Goal: Information Seeking & Learning: Learn about a topic

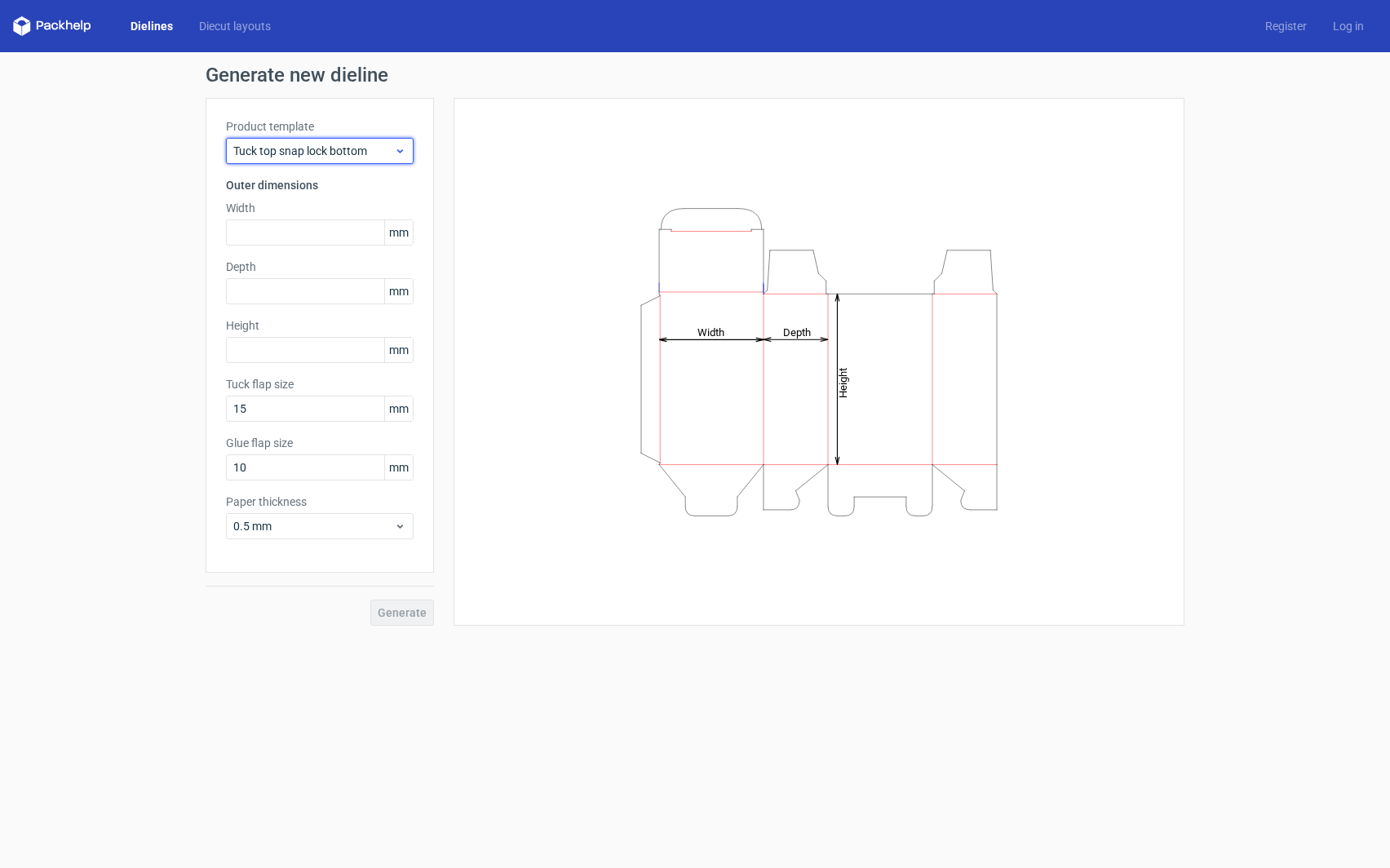
click at [401, 153] on icon at bounding box center [401, 151] width 12 height 13
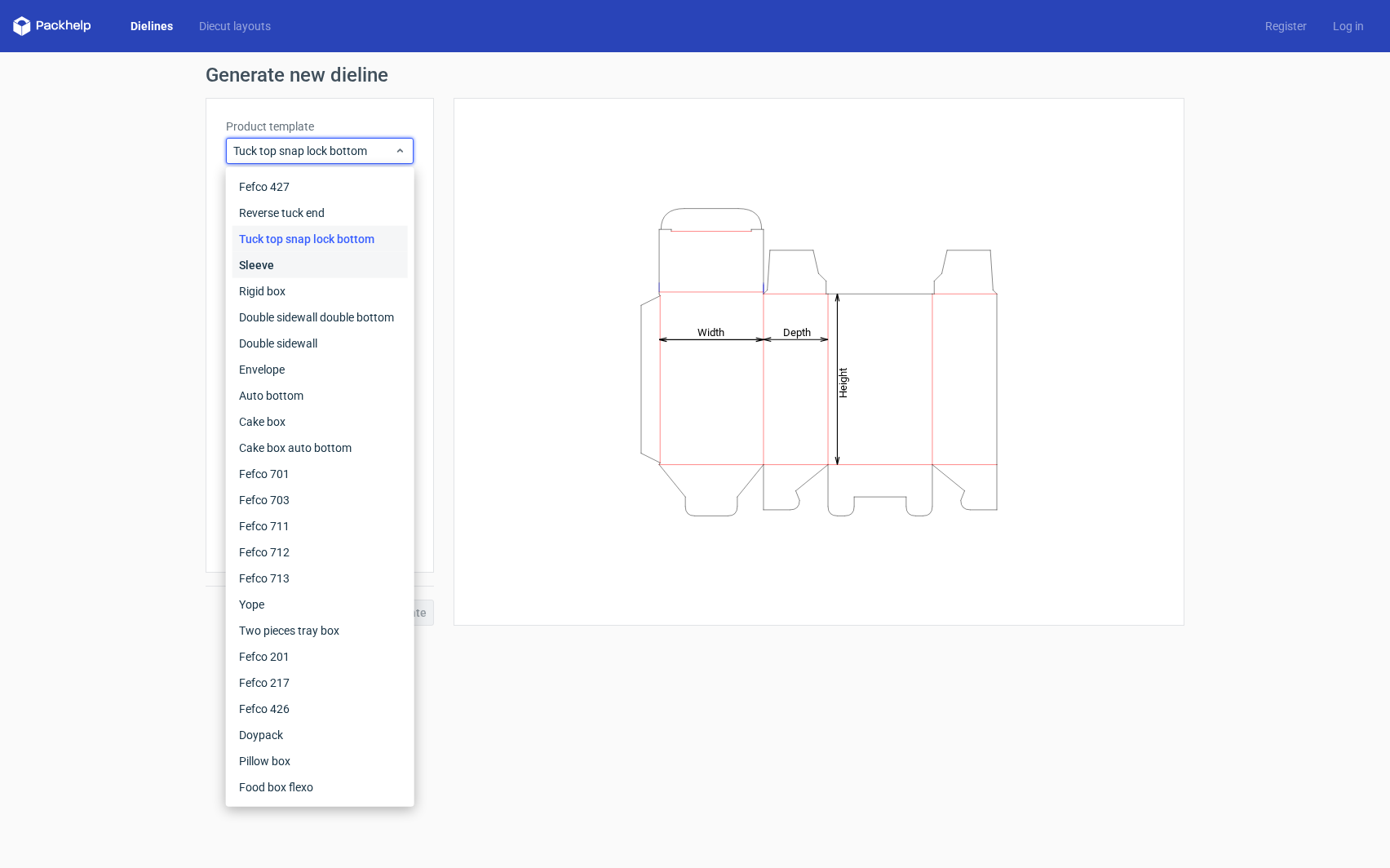
click at [289, 262] on div "Sleeve" at bounding box center [320, 265] width 176 height 26
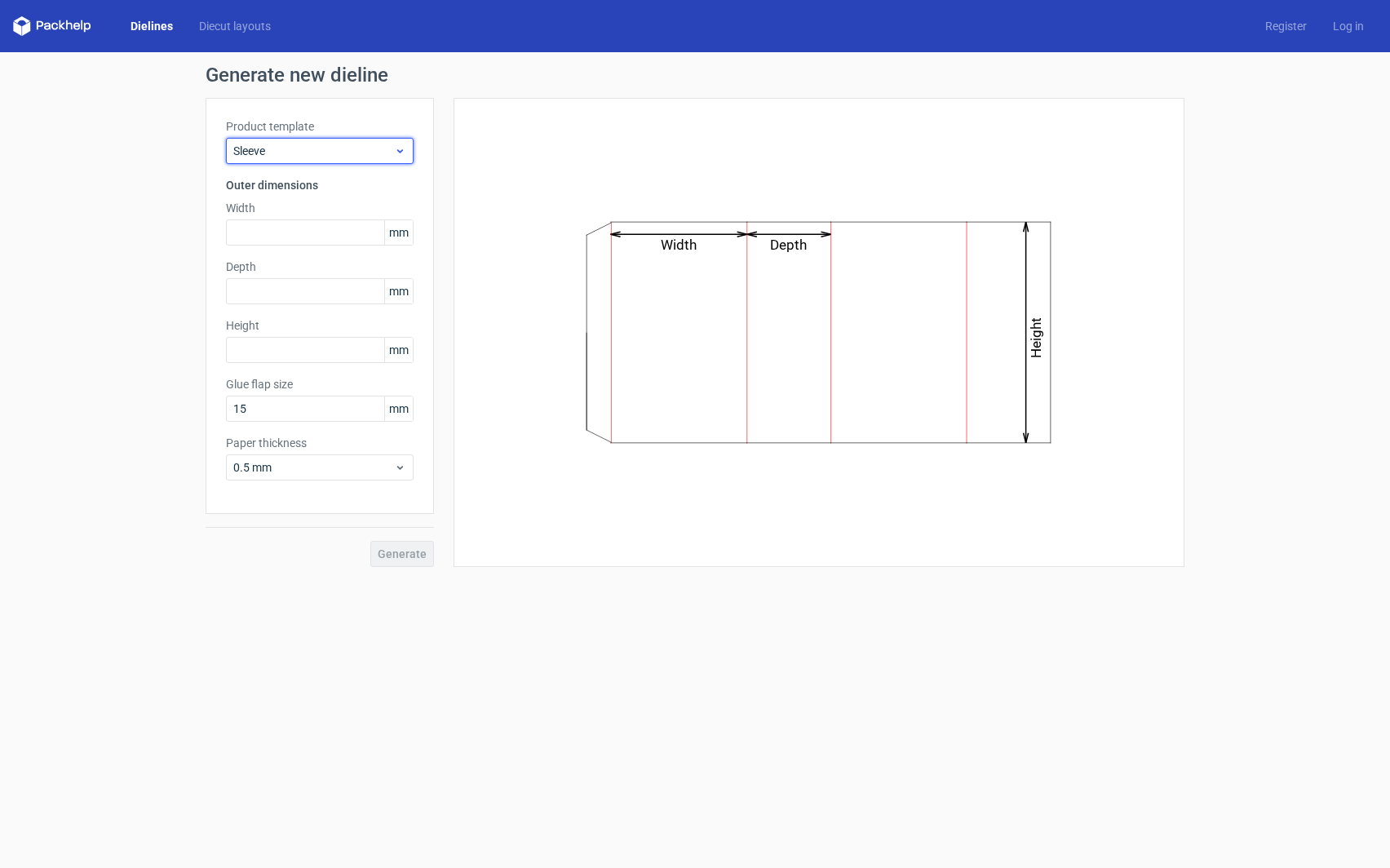
click at [394, 148] on icon at bounding box center [401, 151] width 12 height 13
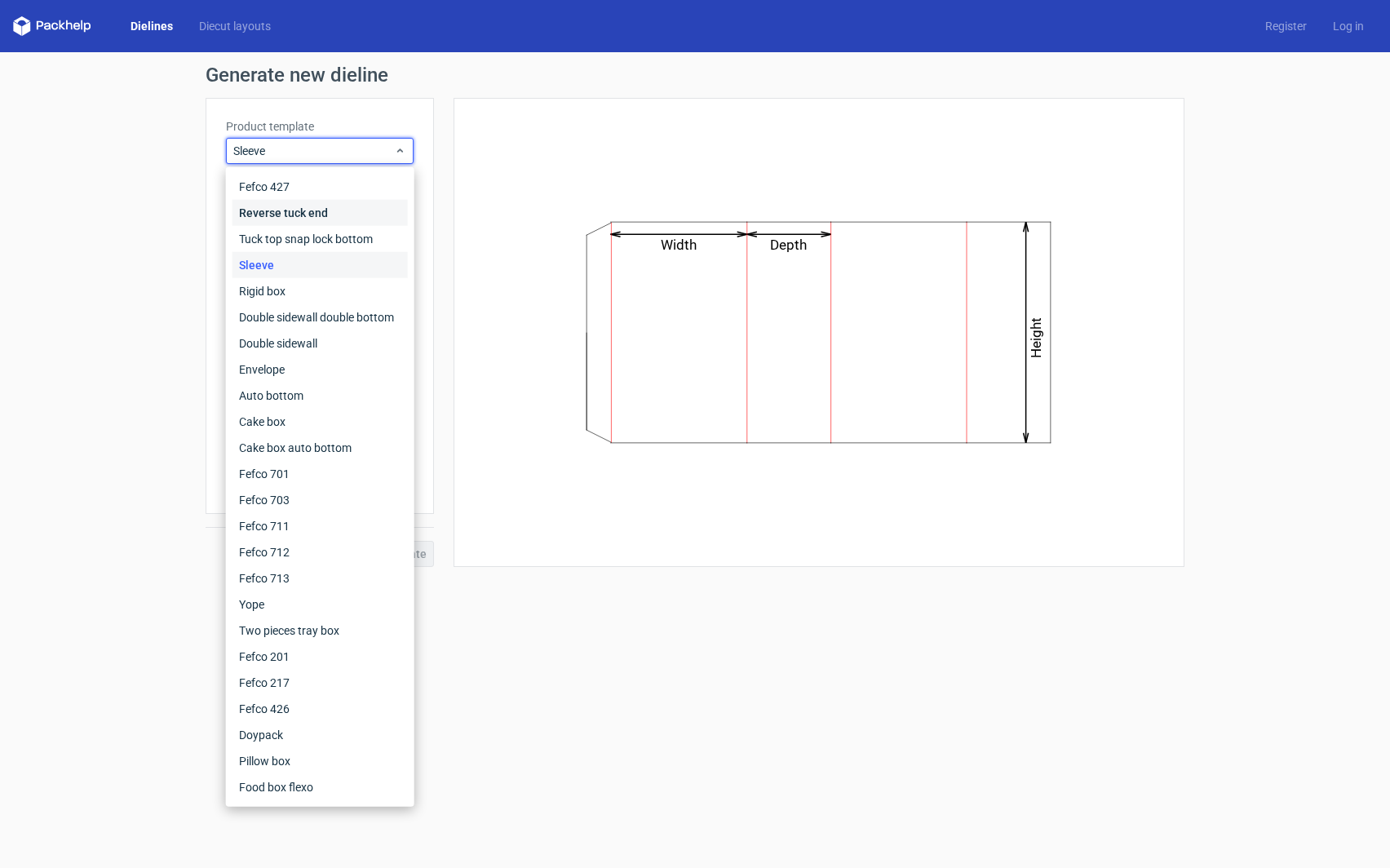
click at [327, 218] on div "Reverse tuck end" at bounding box center [320, 212] width 176 height 26
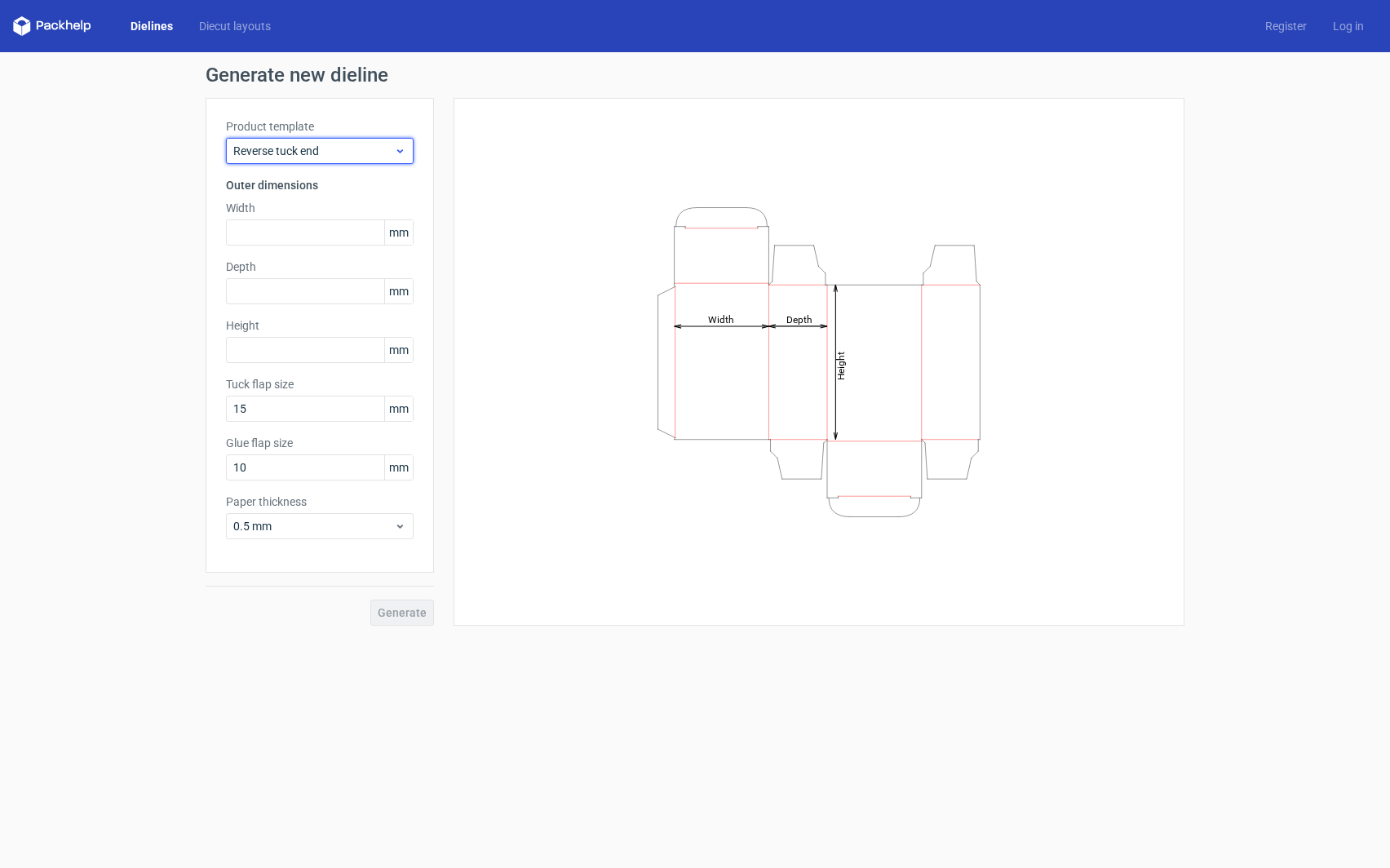
click at [403, 149] on use at bounding box center [400, 151] width 5 height 4
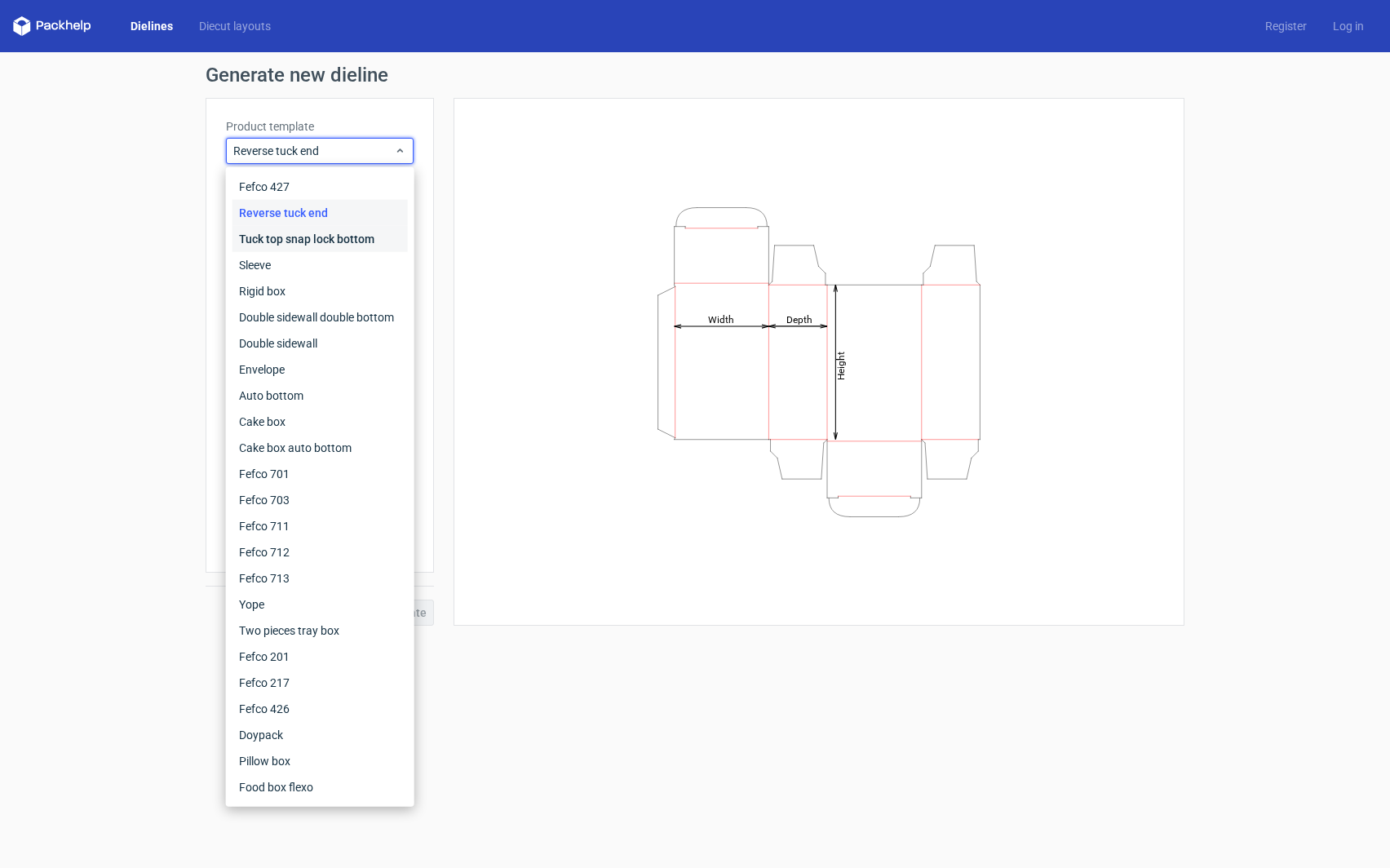
click at [352, 234] on div "Tuck top snap lock bottom" at bounding box center [320, 238] width 176 height 26
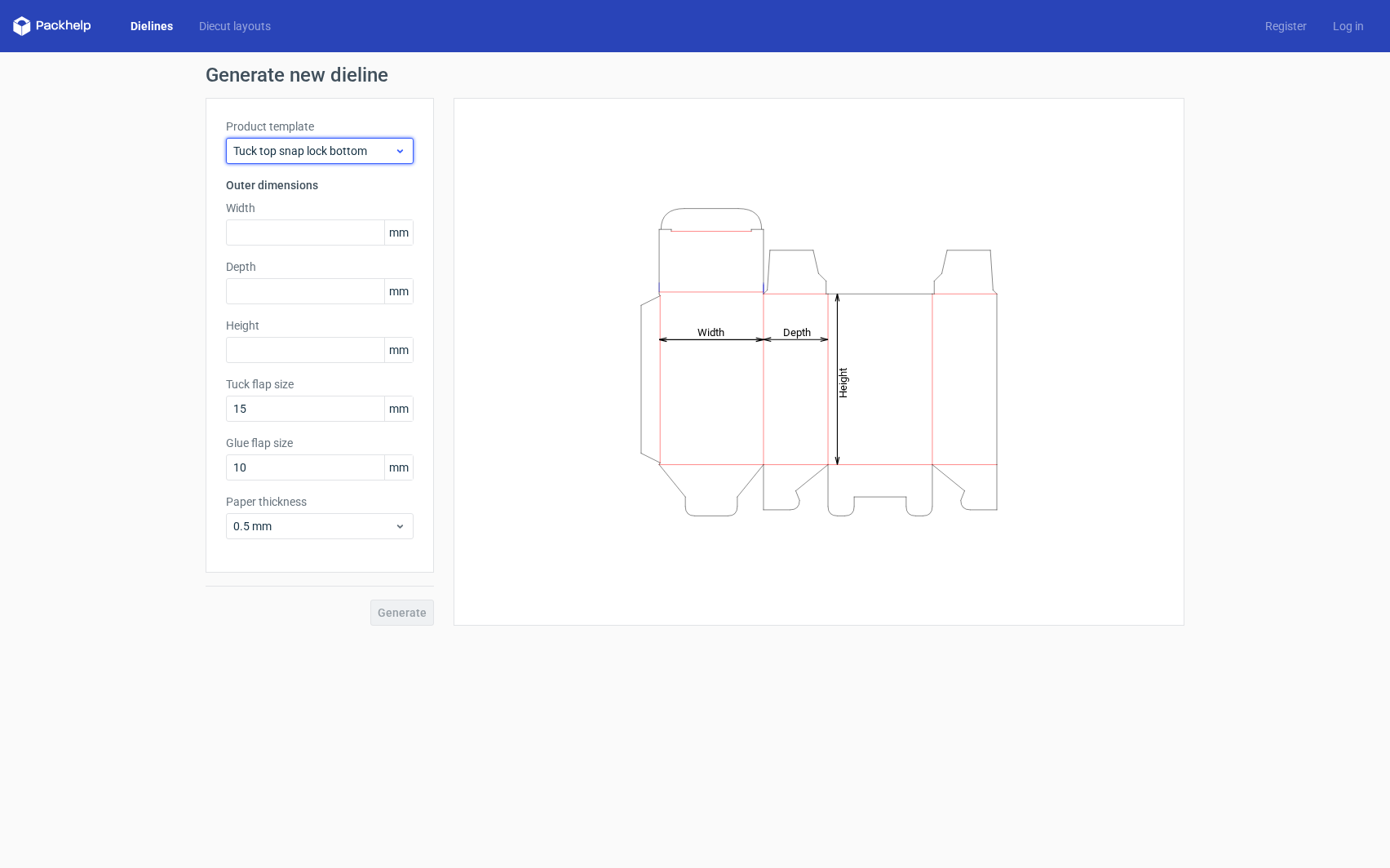
click at [408, 148] on div "Tuck top snap lock bottom" at bounding box center [319, 151] width 187 height 26
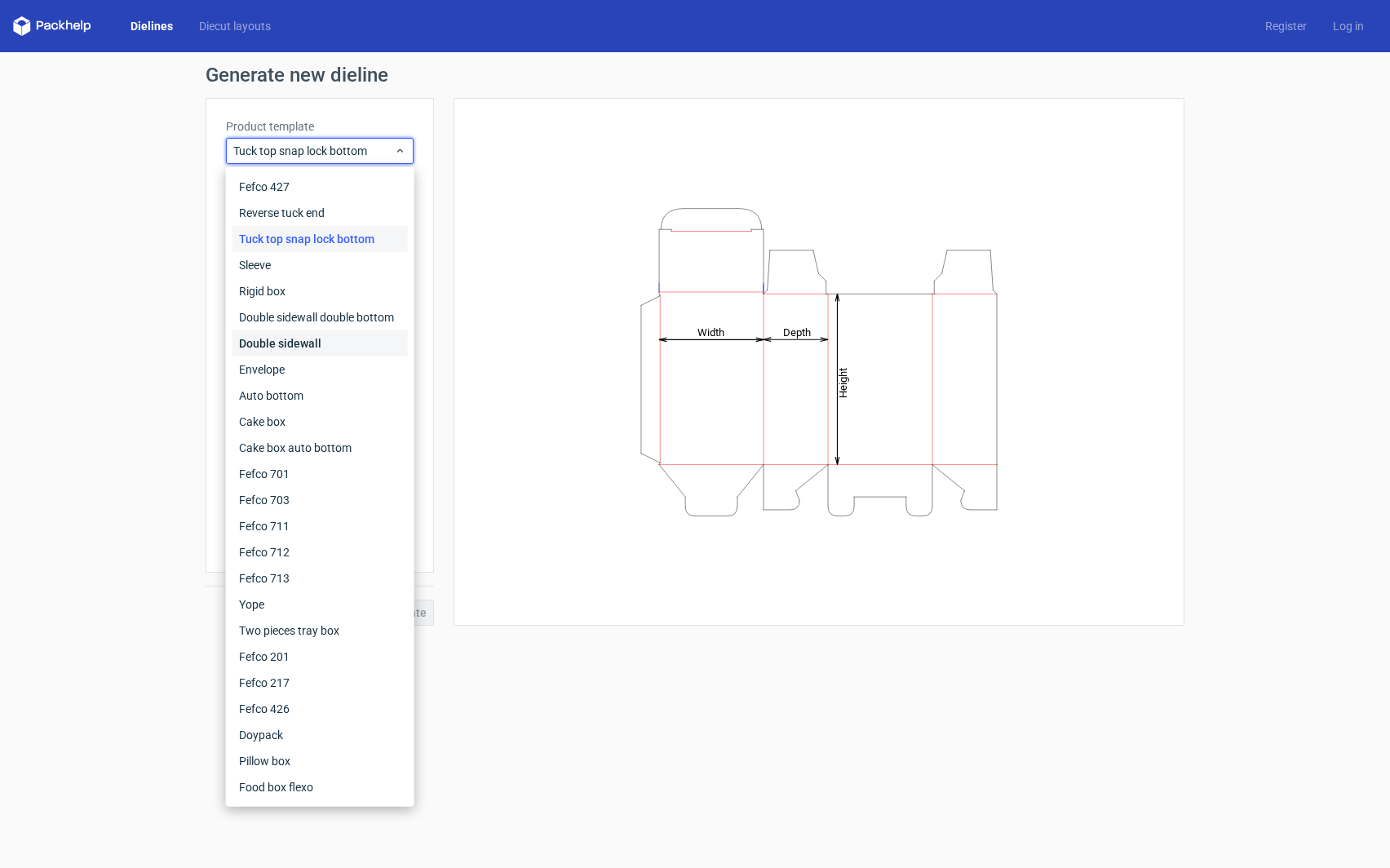
click at [339, 348] on div "Double sidewall" at bounding box center [320, 343] width 176 height 26
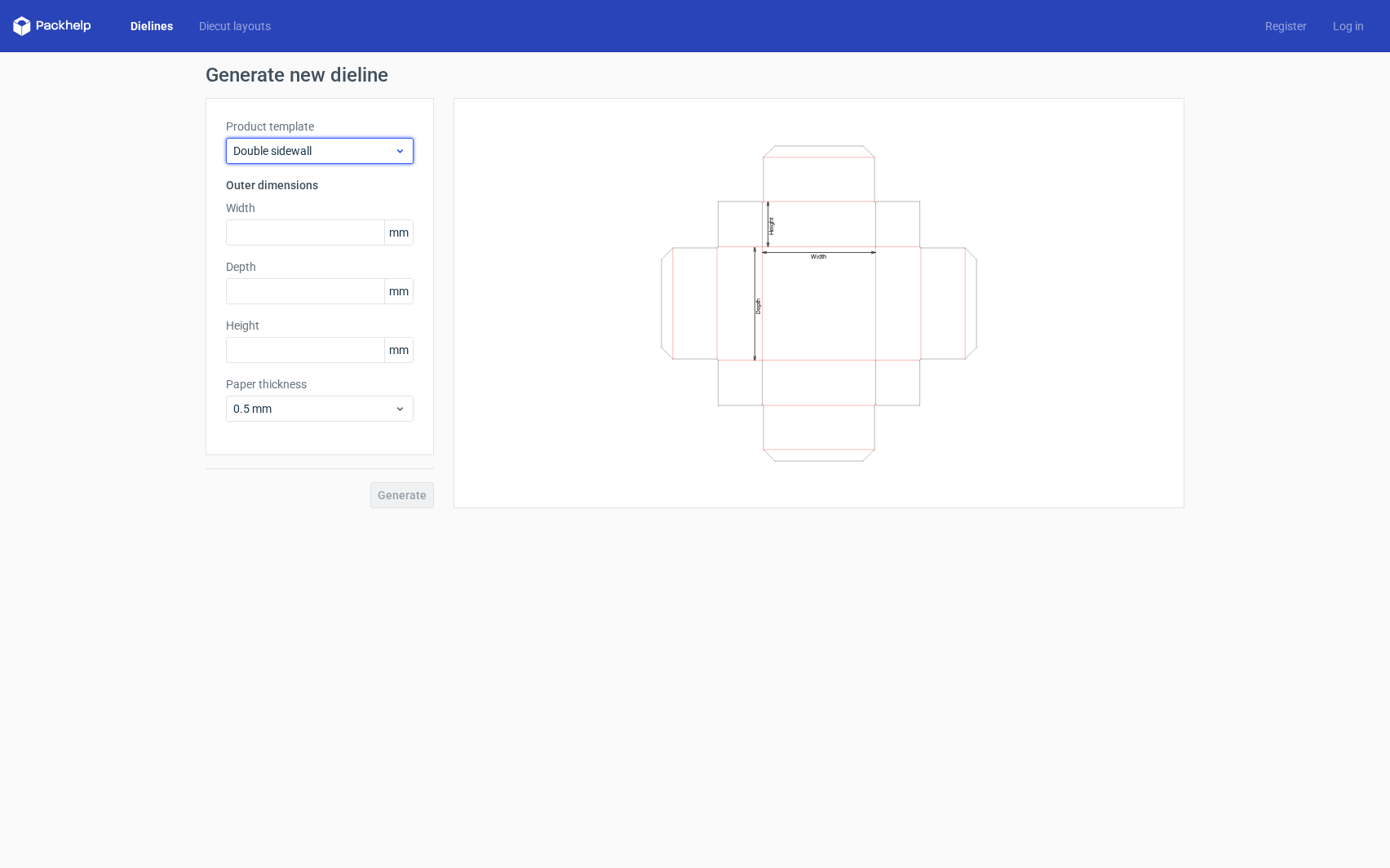
click at [403, 153] on icon at bounding box center [401, 151] width 12 height 13
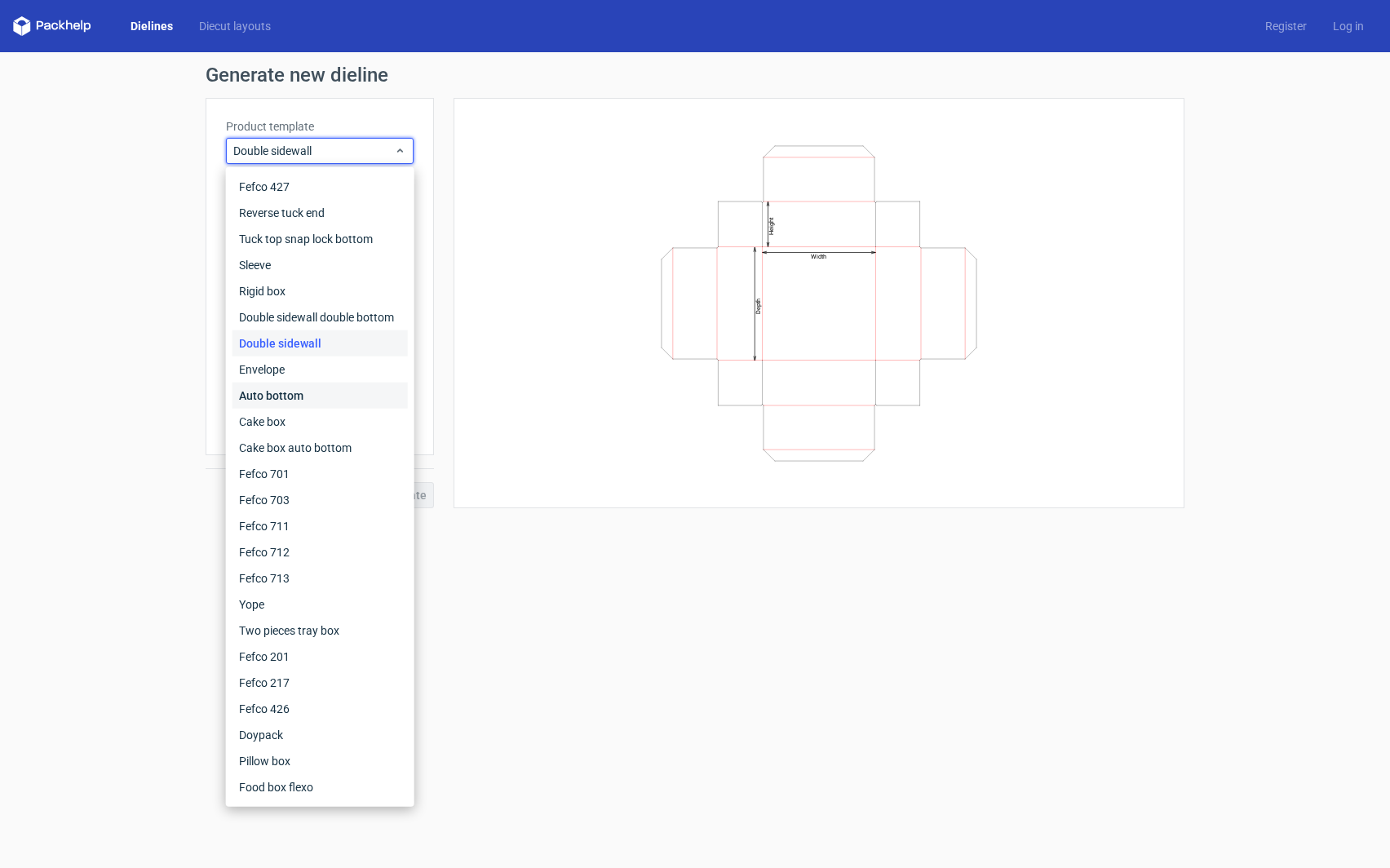
click at [315, 391] on div "Auto bottom" at bounding box center [320, 395] width 176 height 26
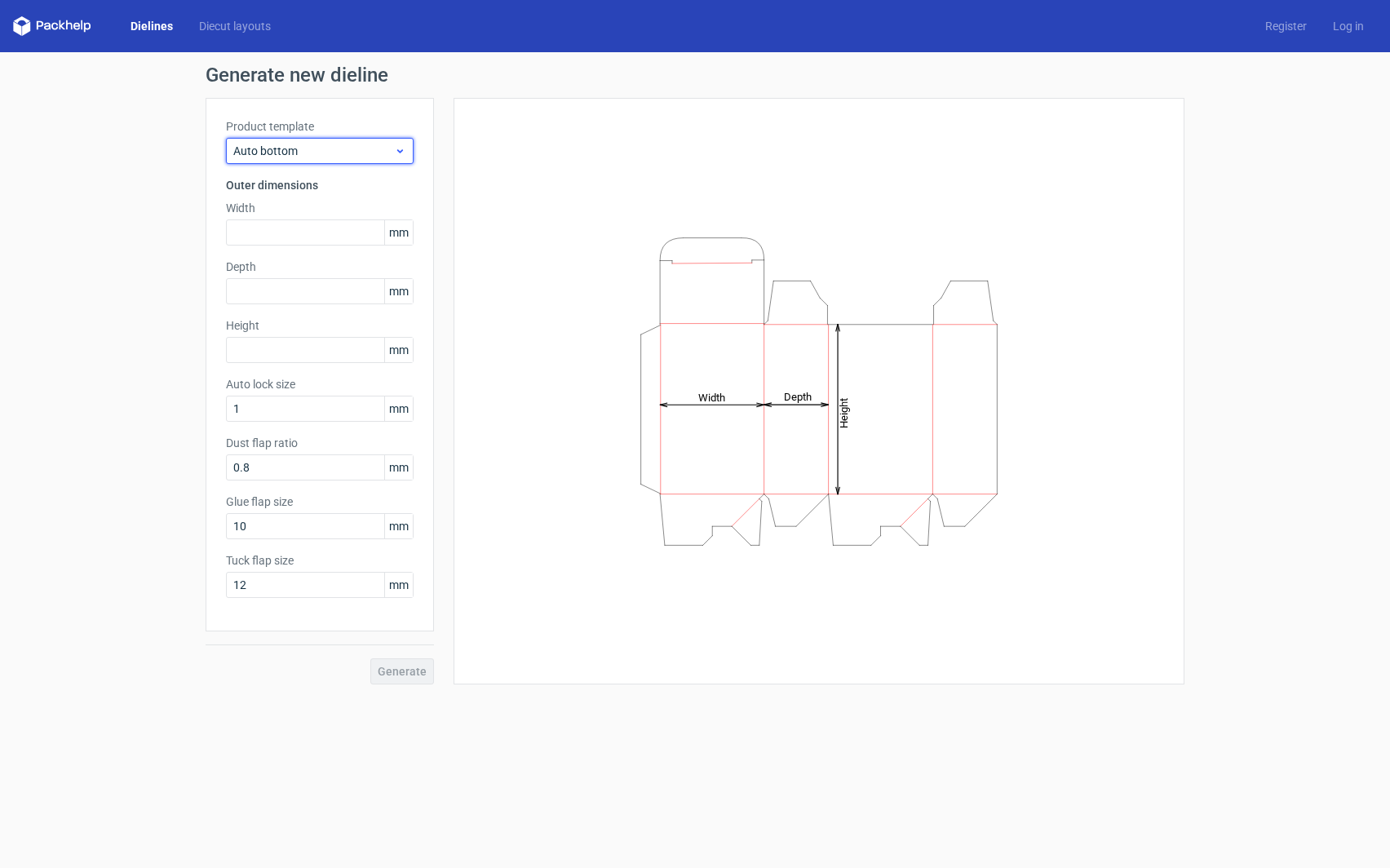
click at [401, 151] on use at bounding box center [400, 151] width 5 height 4
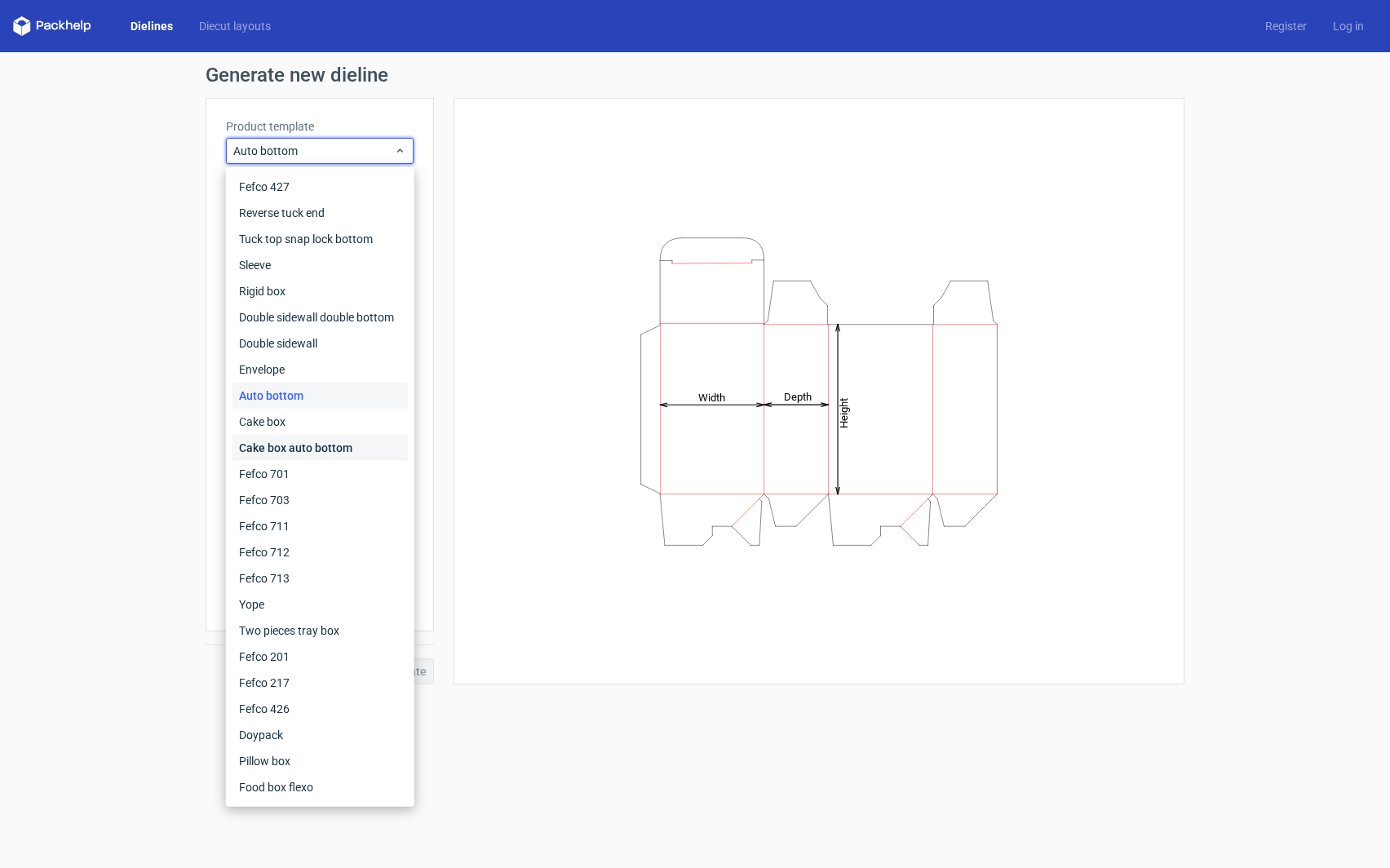
click at [318, 452] on div "Cake box auto bottom" at bounding box center [320, 447] width 176 height 26
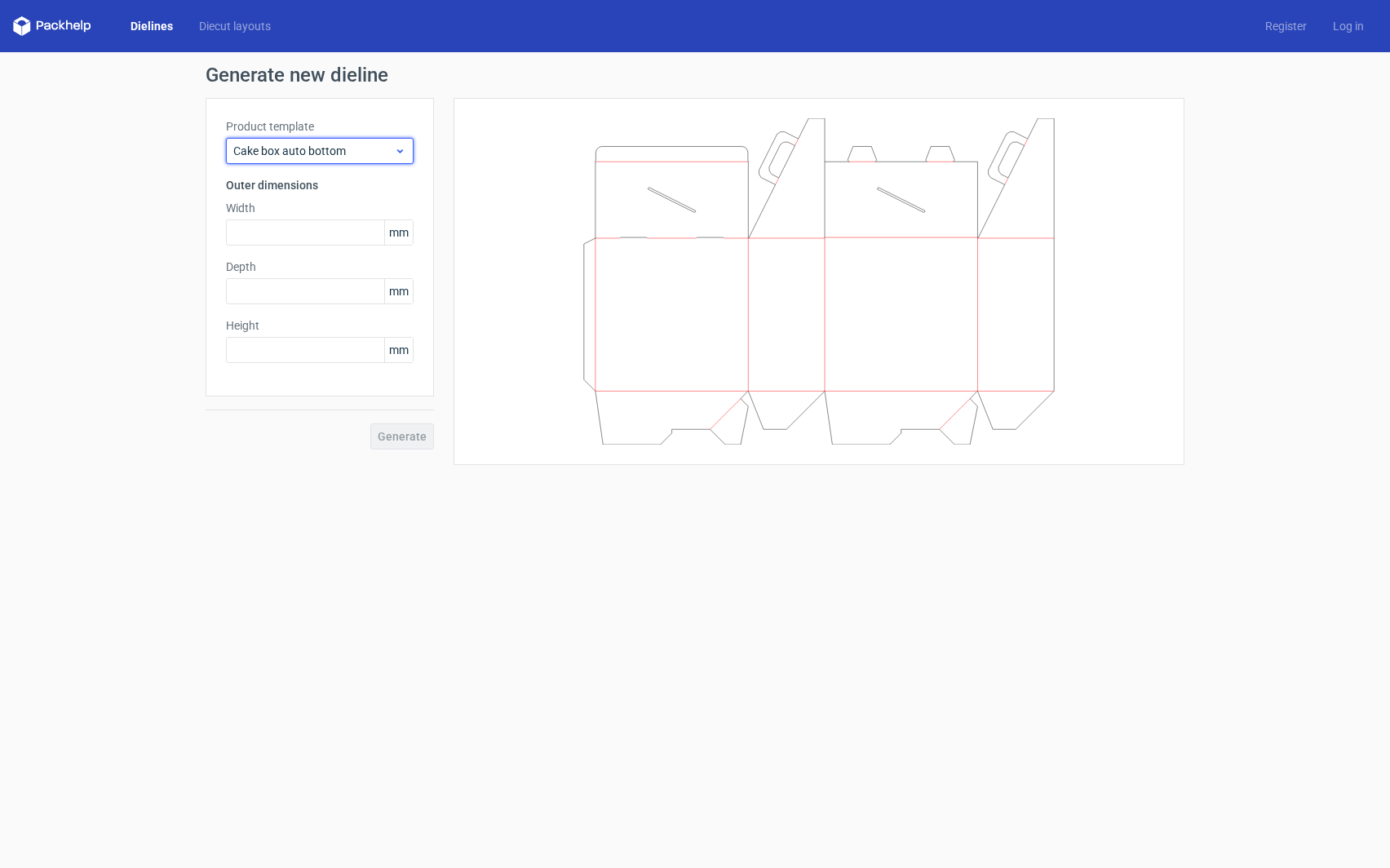
click at [401, 150] on icon at bounding box center [401, 151] width 12 height 13
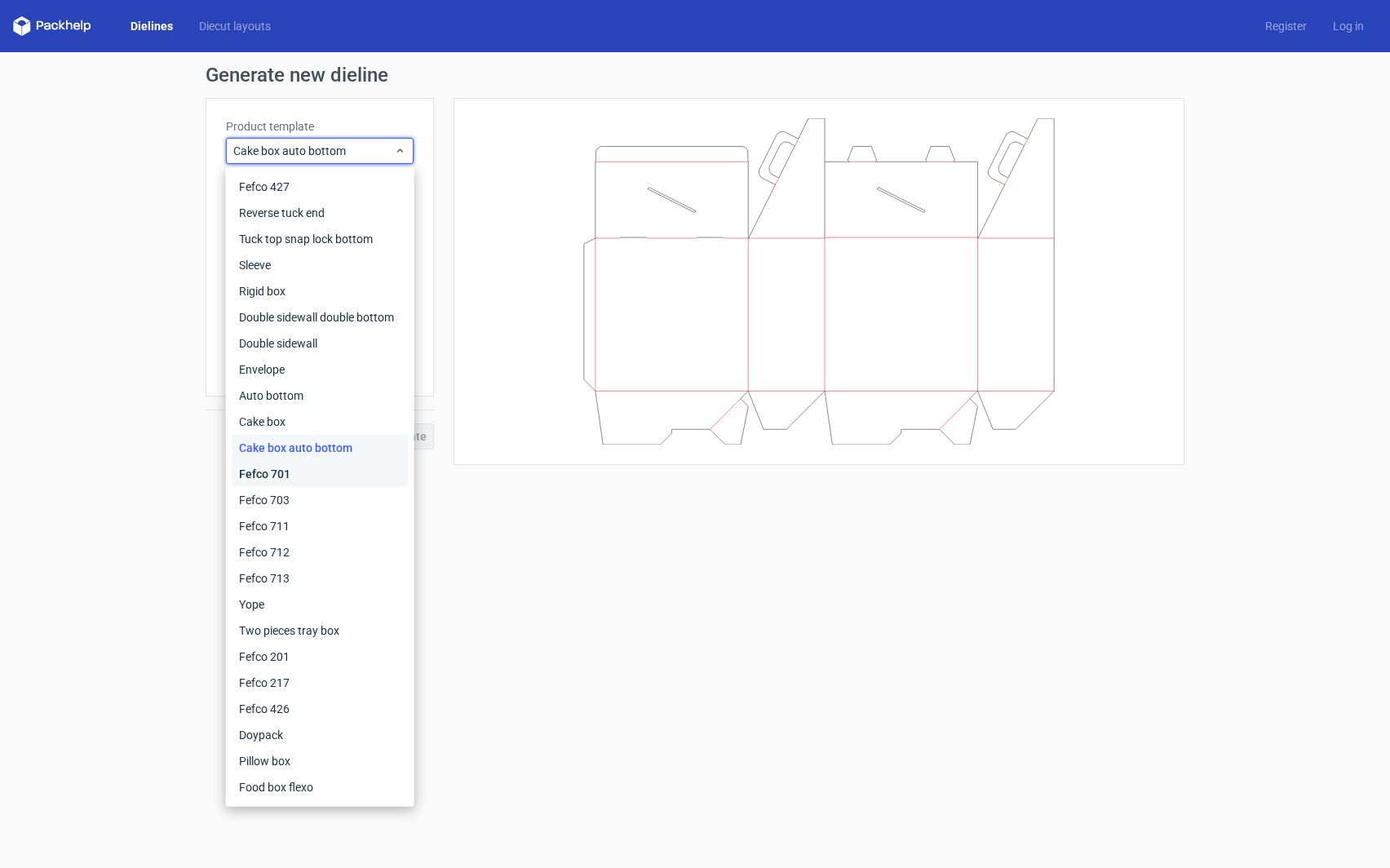
click at [295, 474] on div "Fefco 701" at bounding box center [320, 474] width 176 height 26
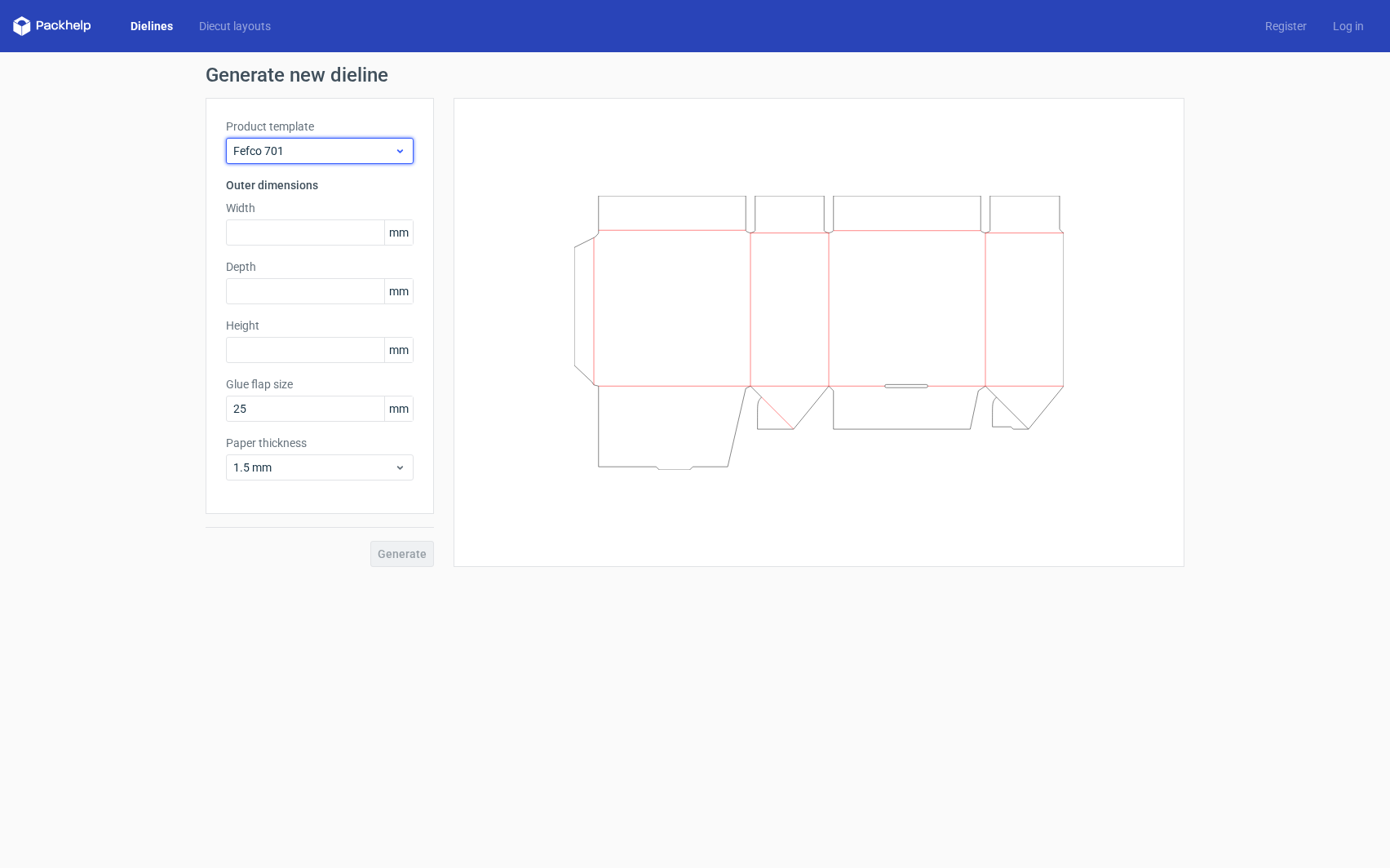
click at [401, 151] on use at bounding box center [400, 151] width 5 height 4
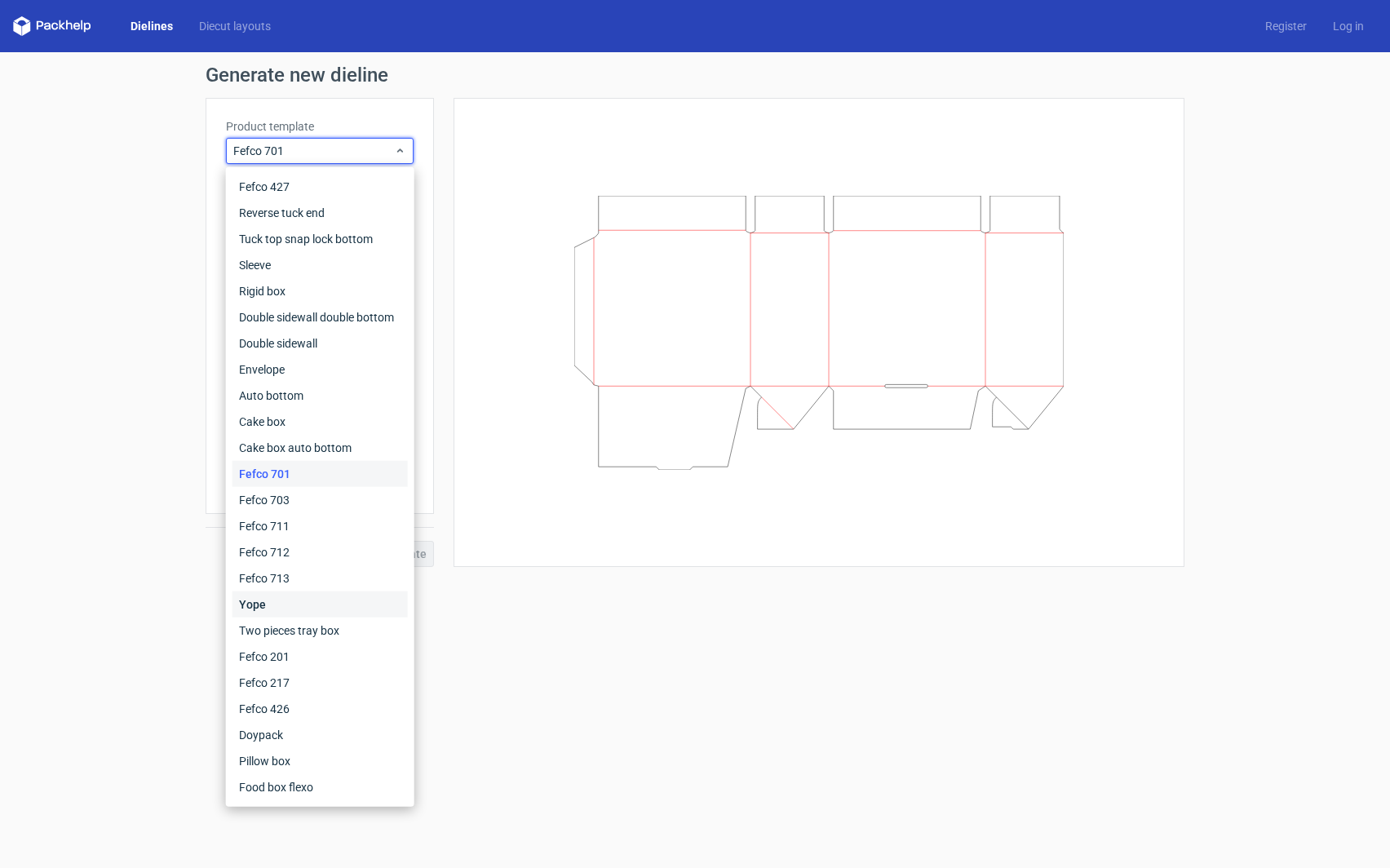
click at [295, 603] on div "Yope" at bounding box center [320, 604] width 176 height 26
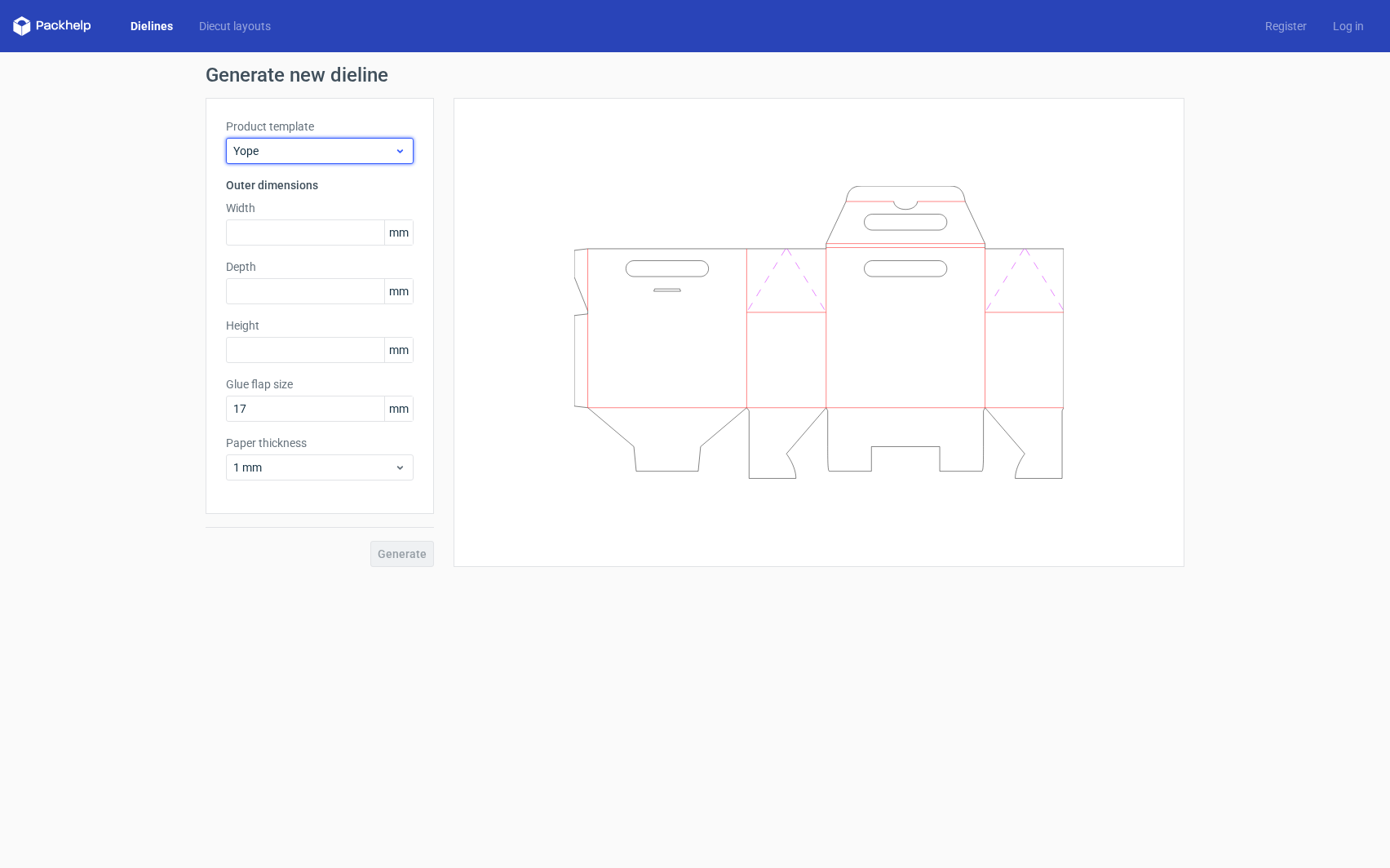
click at [400, 152] on use at bounding box center [400, 151] width 5 height 4
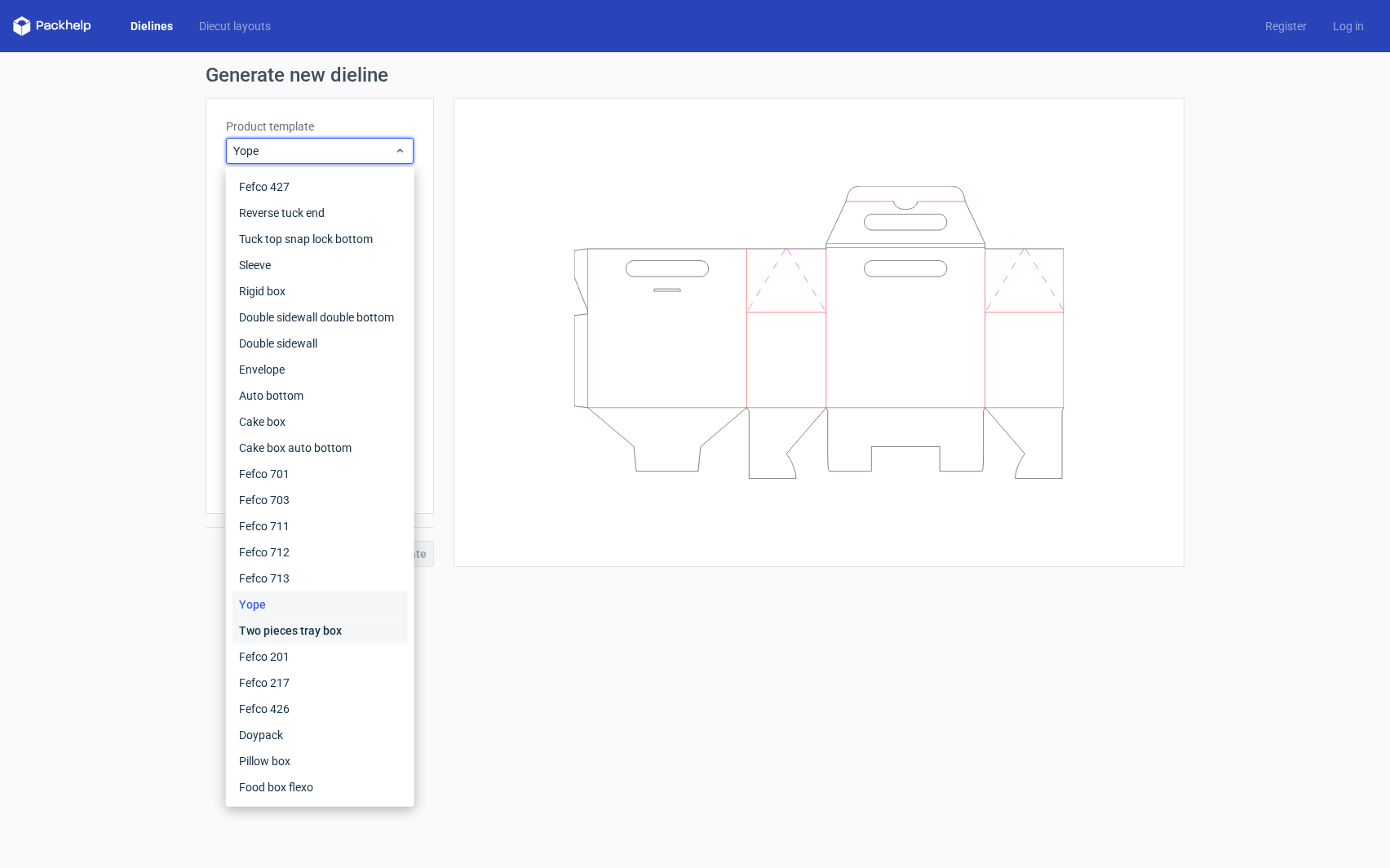
click at [338, 627] on div "Two pieces tray box" at bounding box center [320, 630] width 176 height 26
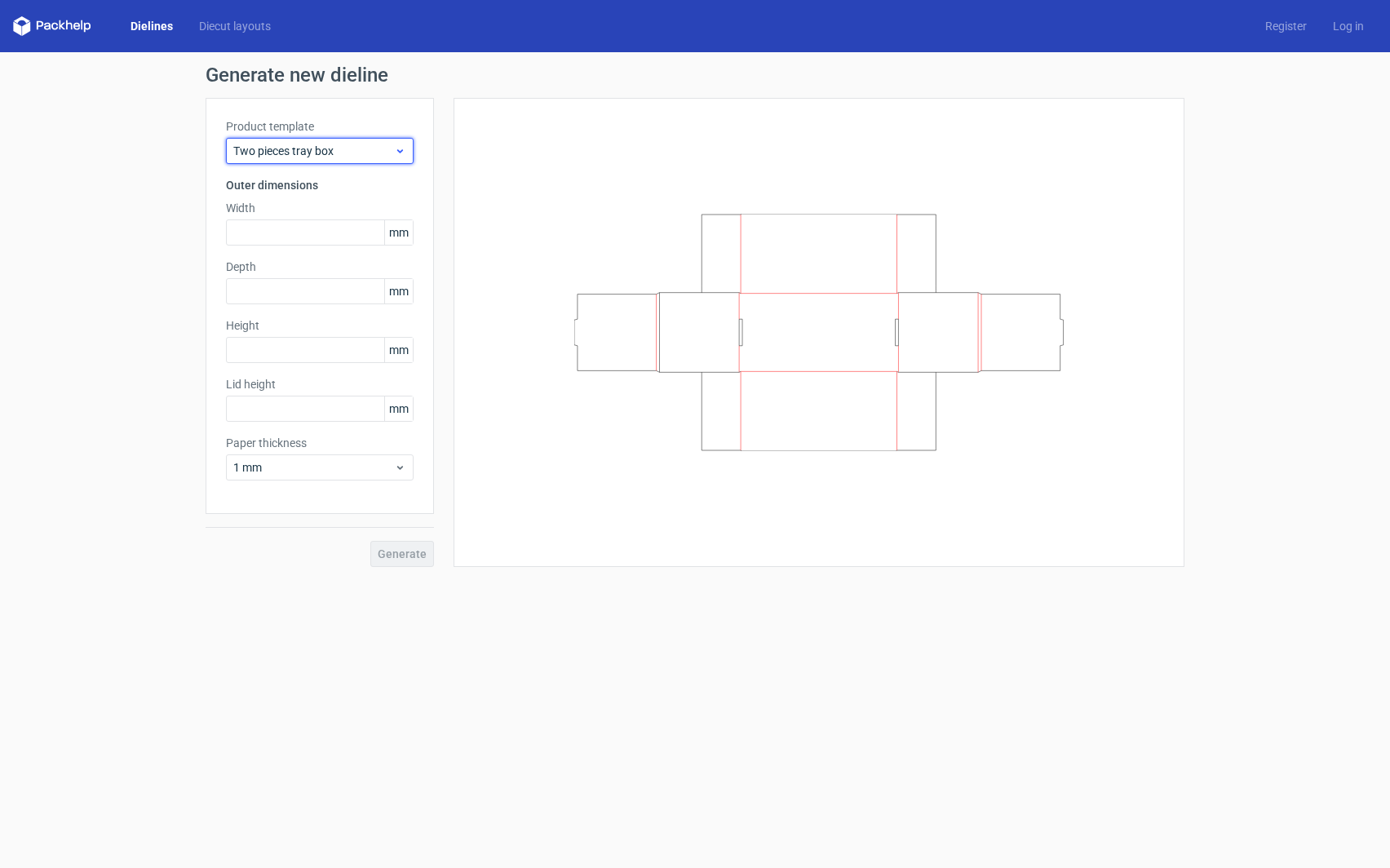
click at [401, 149] on icon at bounding box center [401, 151] width 12 height 13
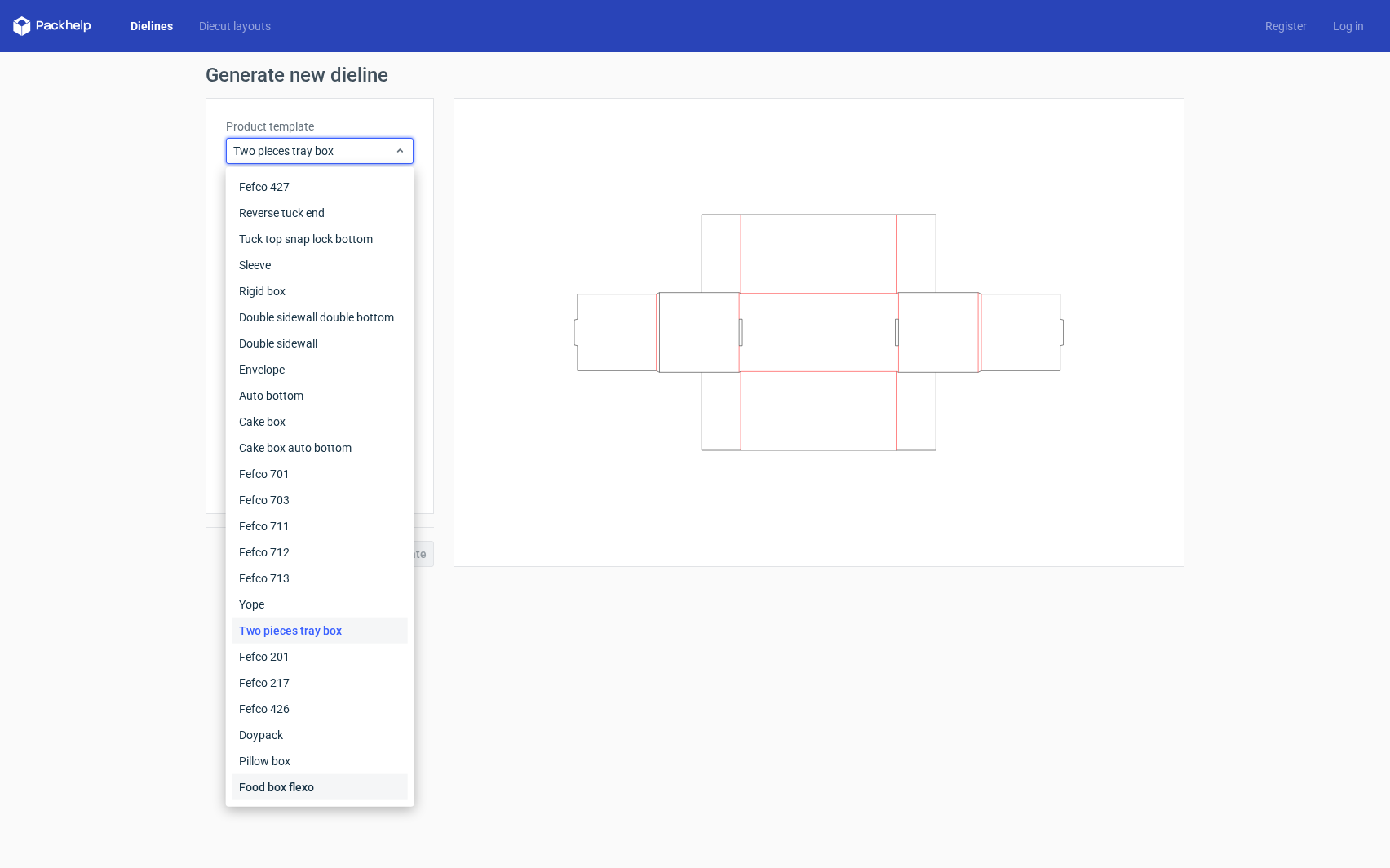
click at [293, 787] on div "Food box flexo" at bounding box center [320, 787] width 176 height 26
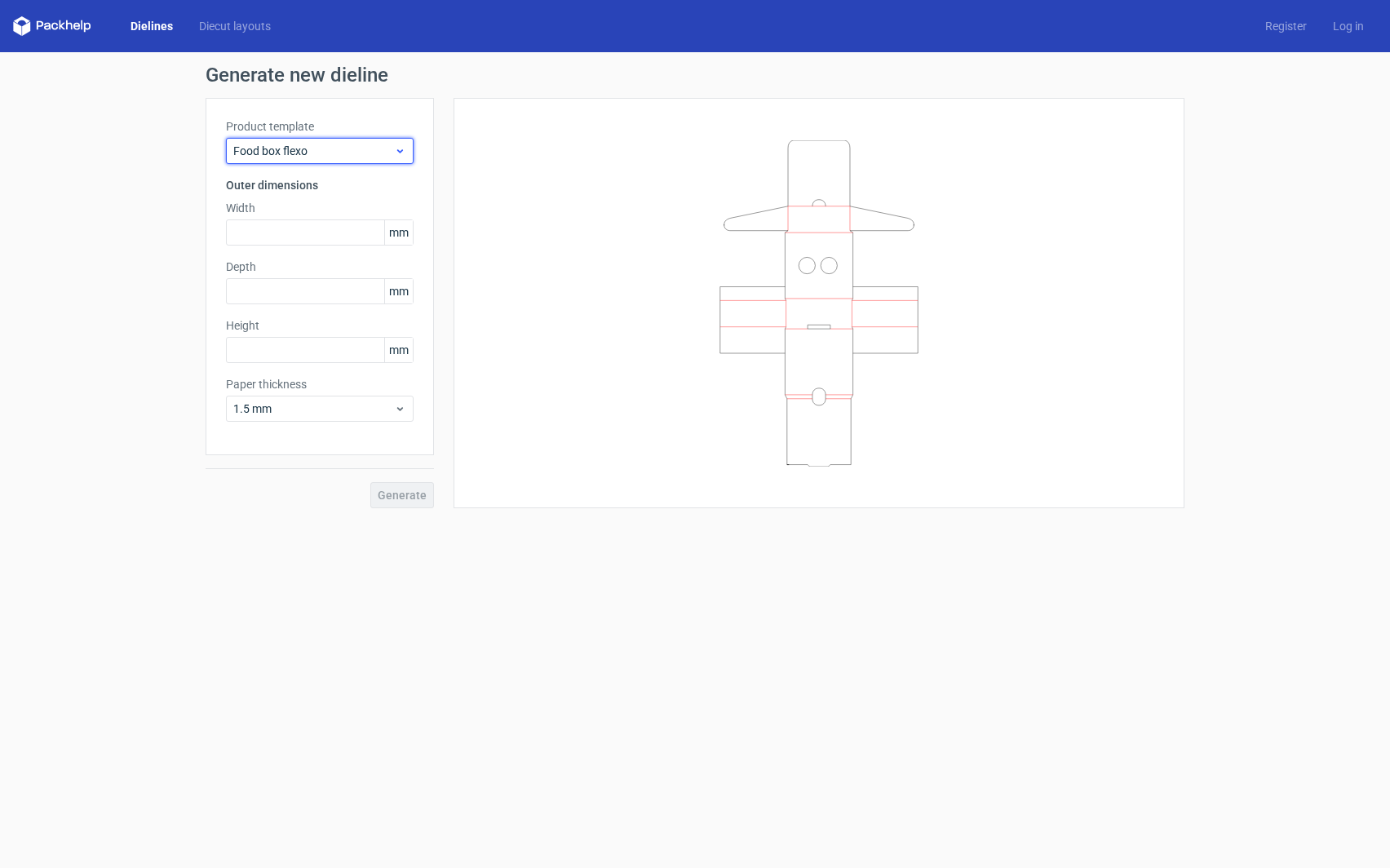
click at [403, 153] on icon at bounding box center [401, 151] width 12 height 13
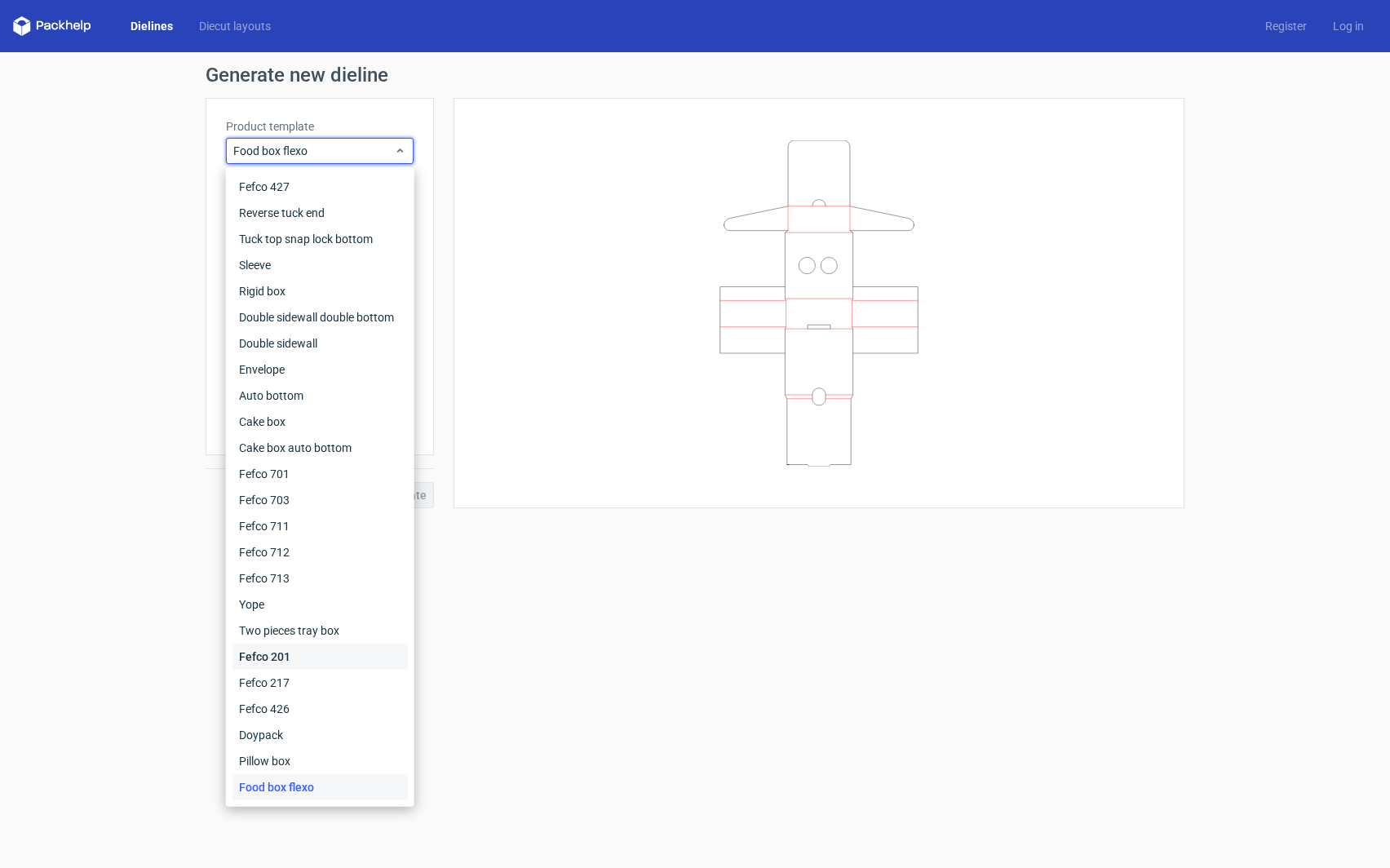
click at [317, 648] on div "Fefco 201" at bounding box center [320, 657] width 176 height 26
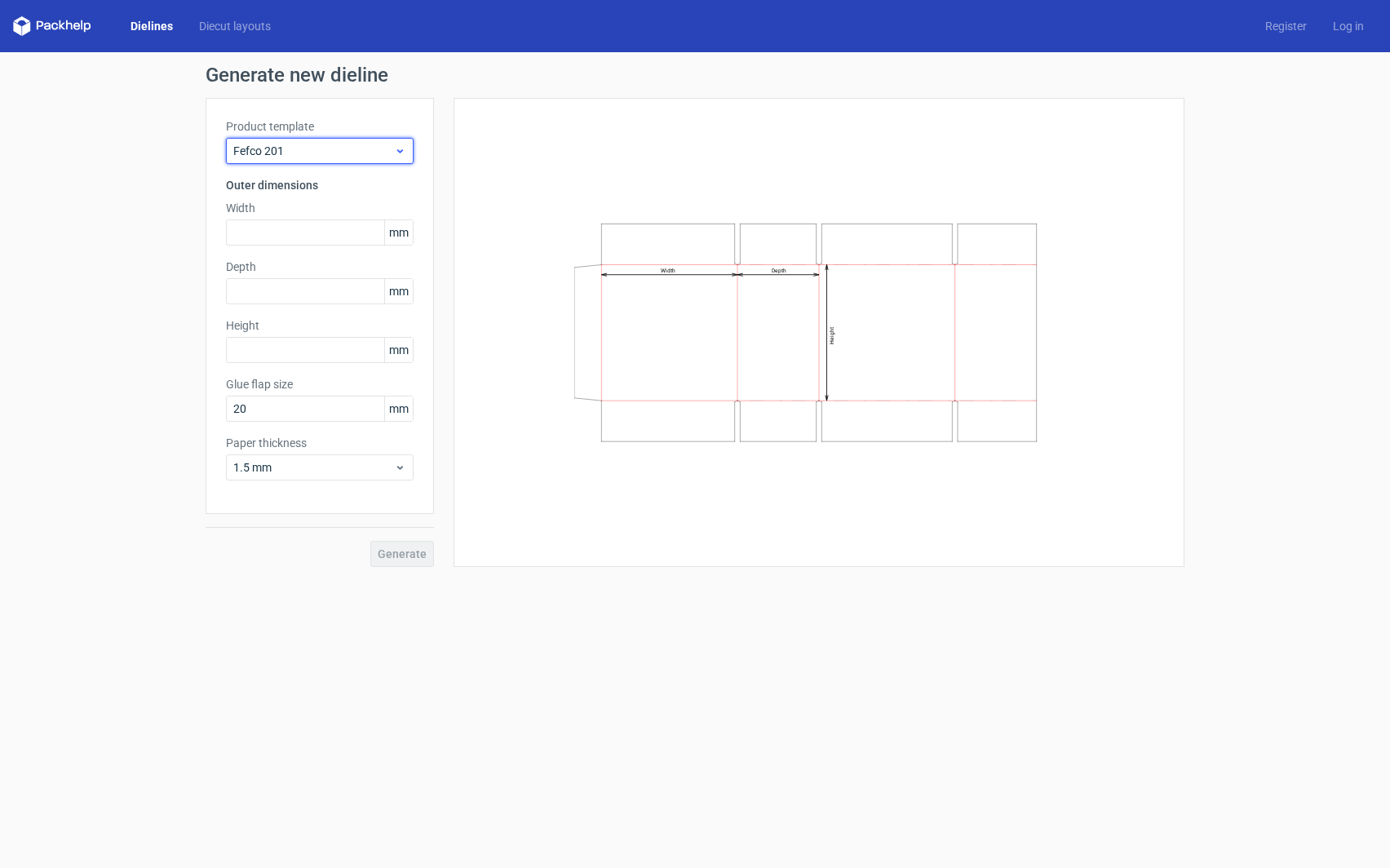
click at [401, 150] on icon at bounding box center [401, 151] width 12 height 13
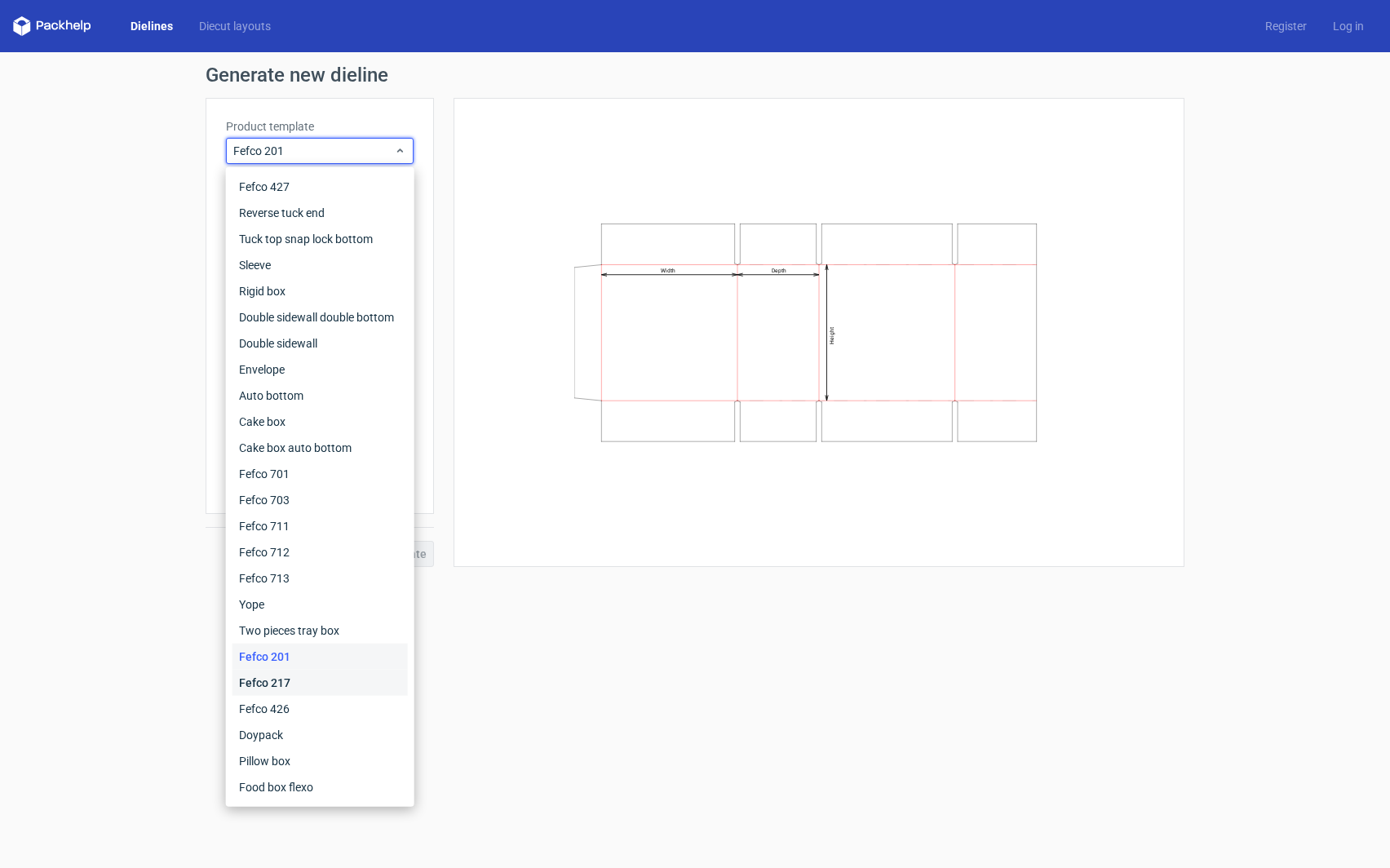
click at [281, 684] on div "Fefco 217" at bounding box center [320, 682] width 176 height 26
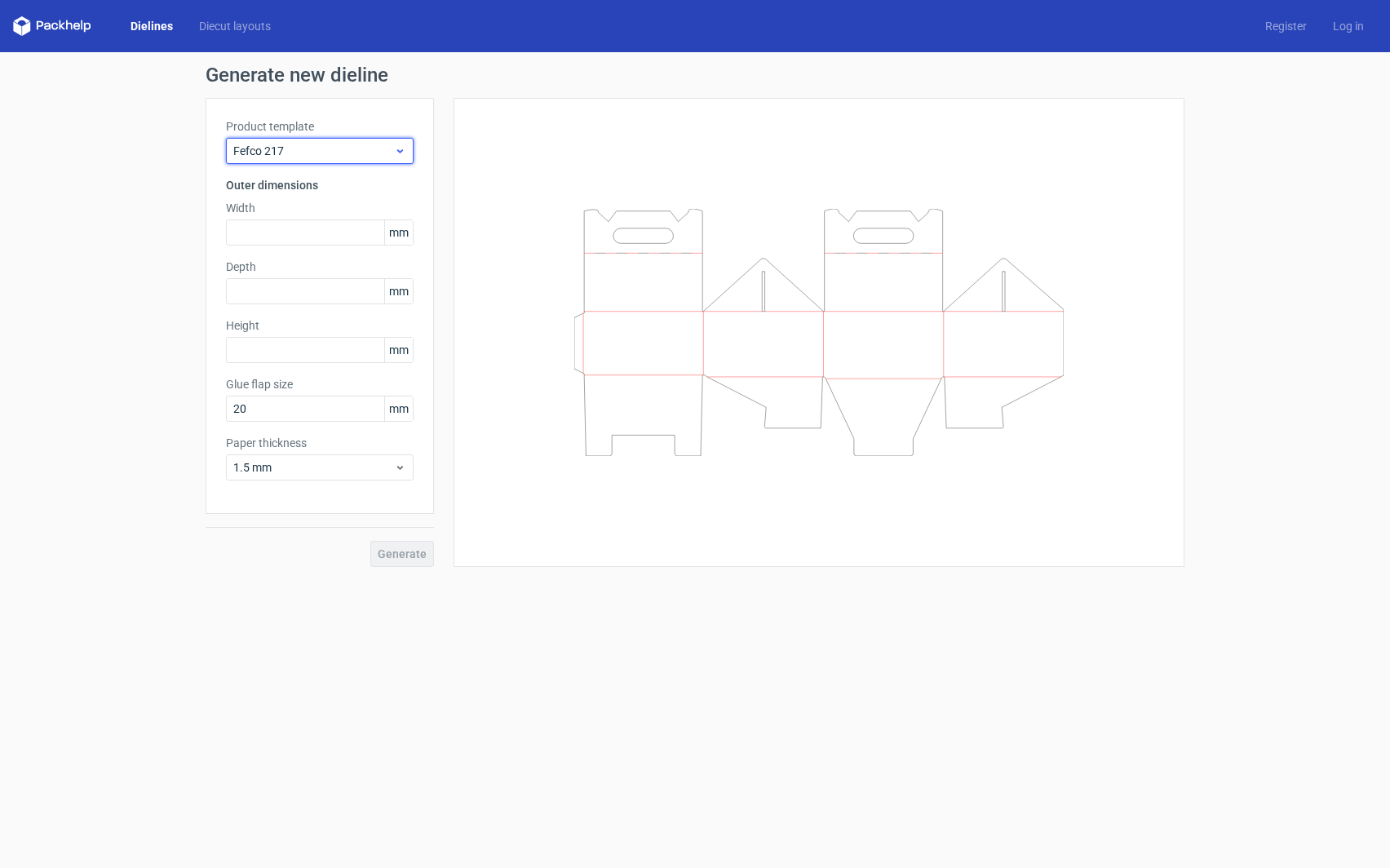
click at [401, 155] on icon at bounding box center [401, 151] width 12 height 13
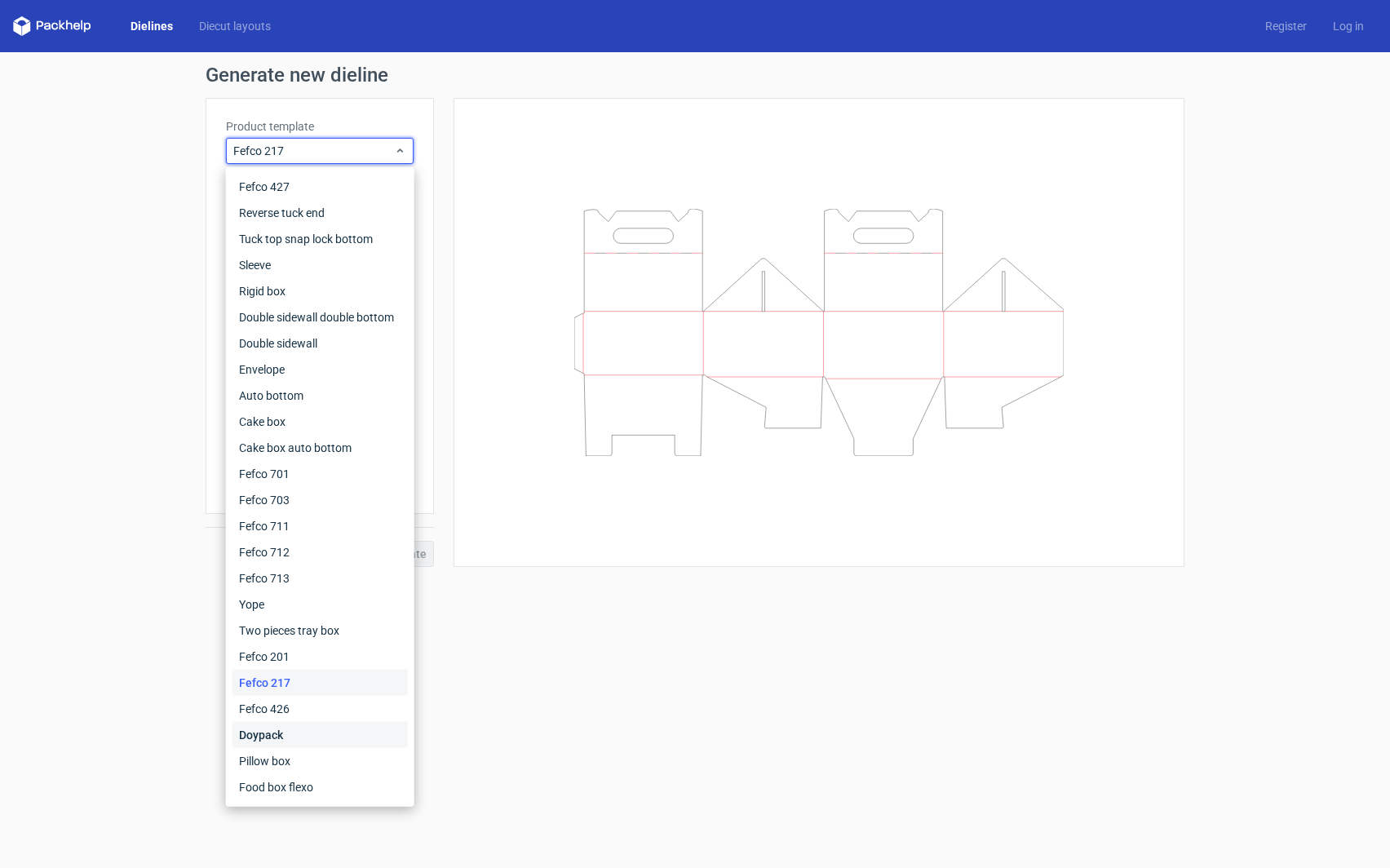
drag, startPoint x: 294, startPoint y: 737, endPoint x: 305, endPoint y: 728, distance: 14.2
click at [294, 736] on div "Doypack" at bounding box center [320, 734] width 176 height 26
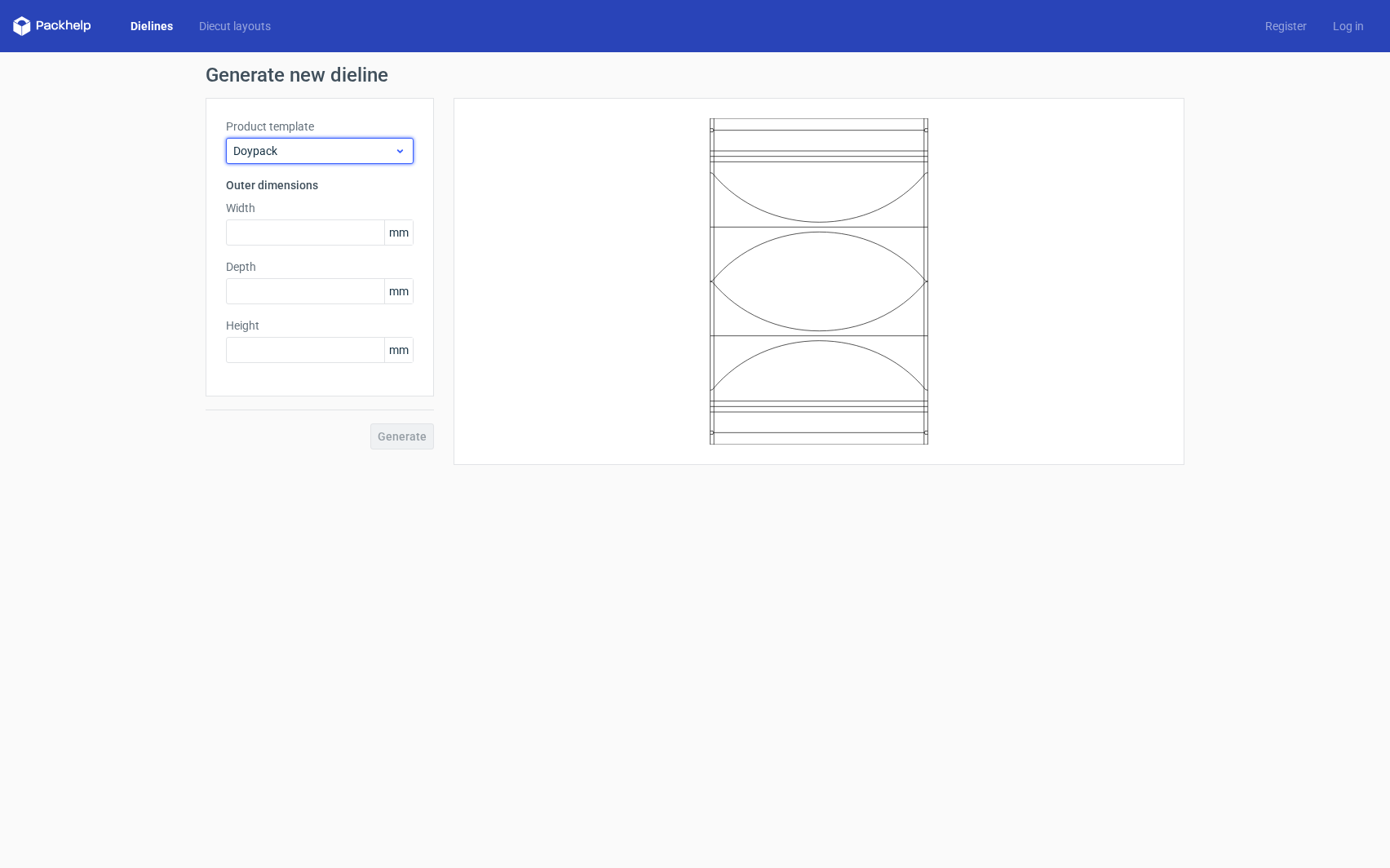
click at [398, 152] on icon at bounding box center [401, 151] width 12 height 13
